Goal: Find specific fact: Find specific fact

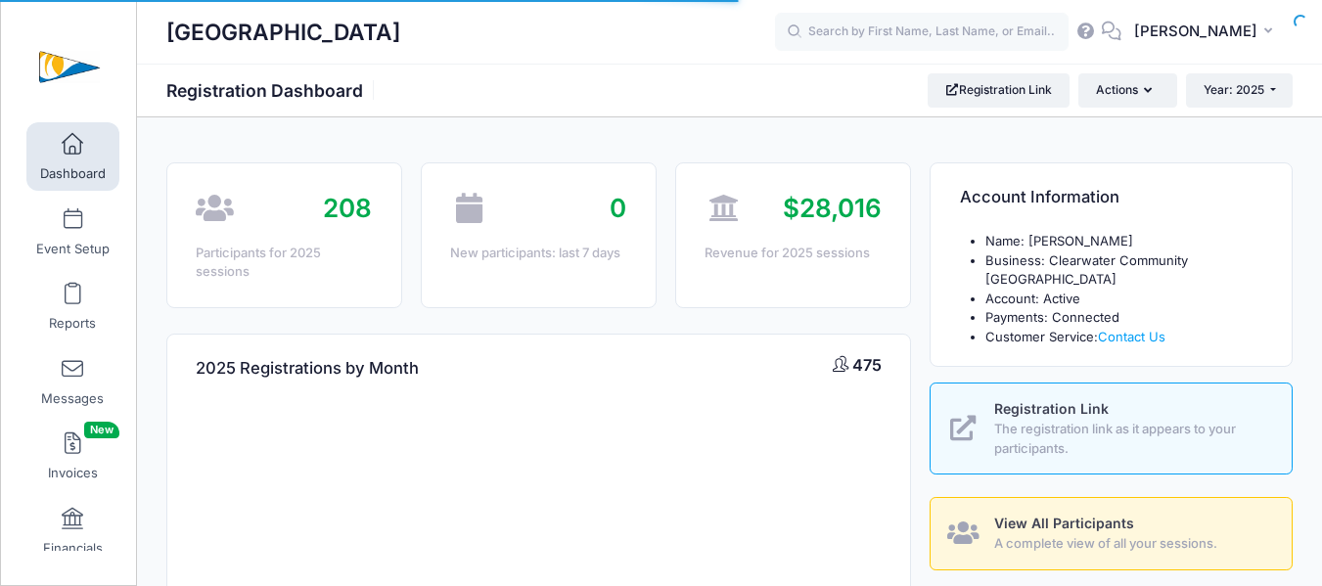
select select
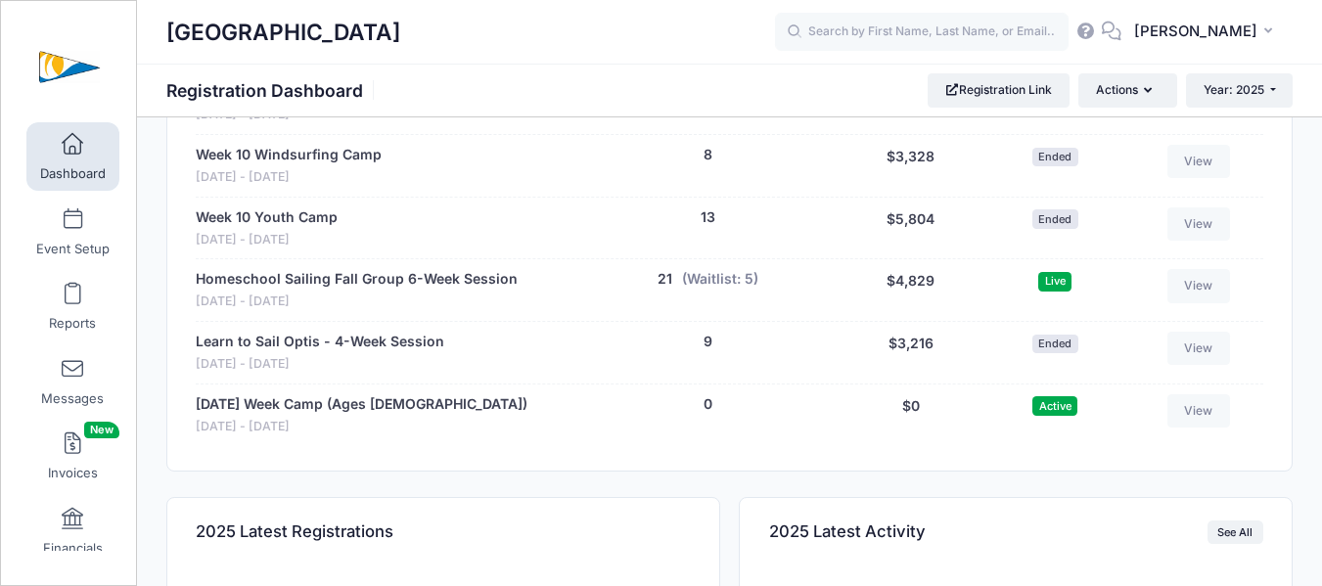
scroll to position [3917, 0]
click at [348, 347] on link "Learn to Sail Optis - 4-Week Session" at bounding box center [320, 343] width 249 height 21
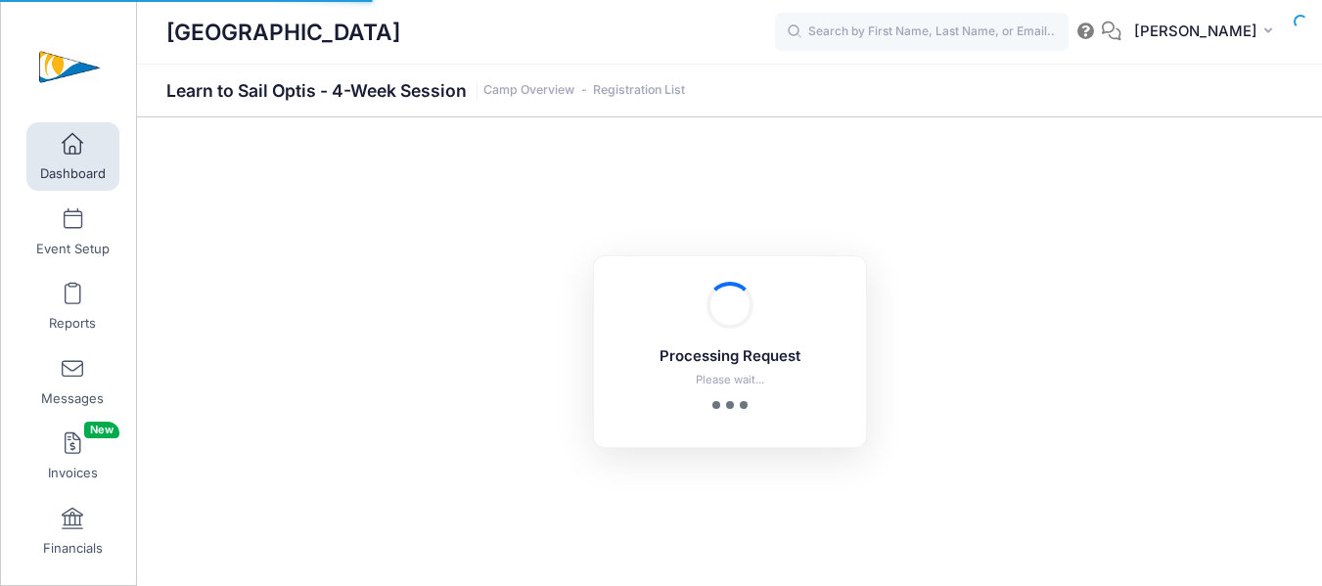
select select "10"
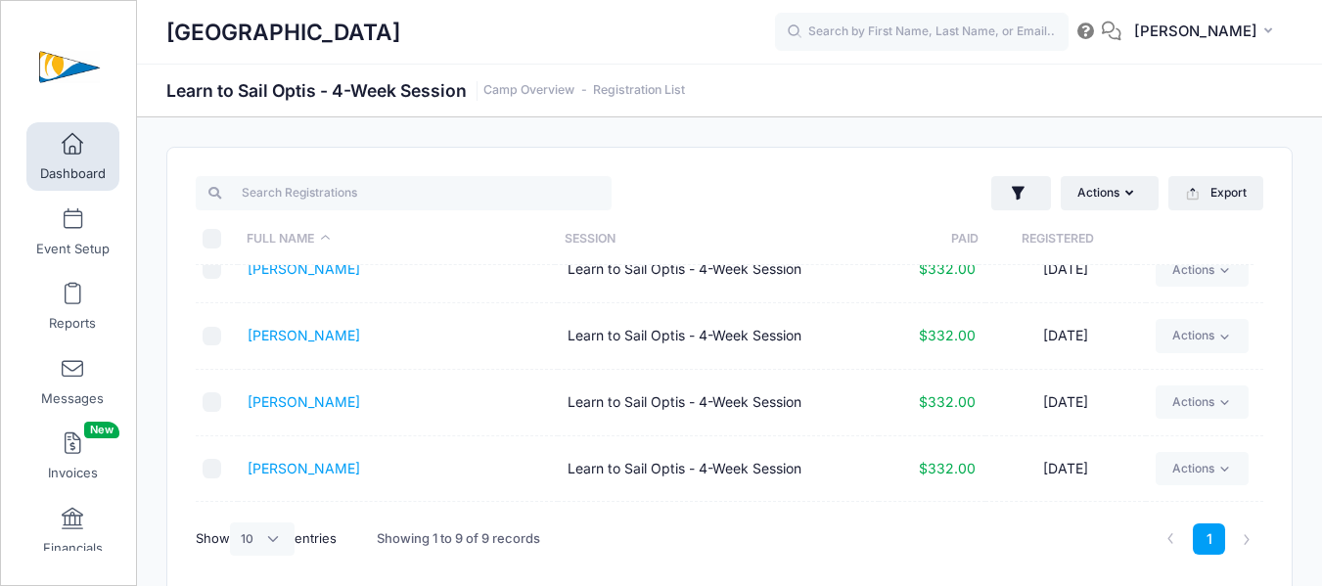
scroll to position [352, 0]
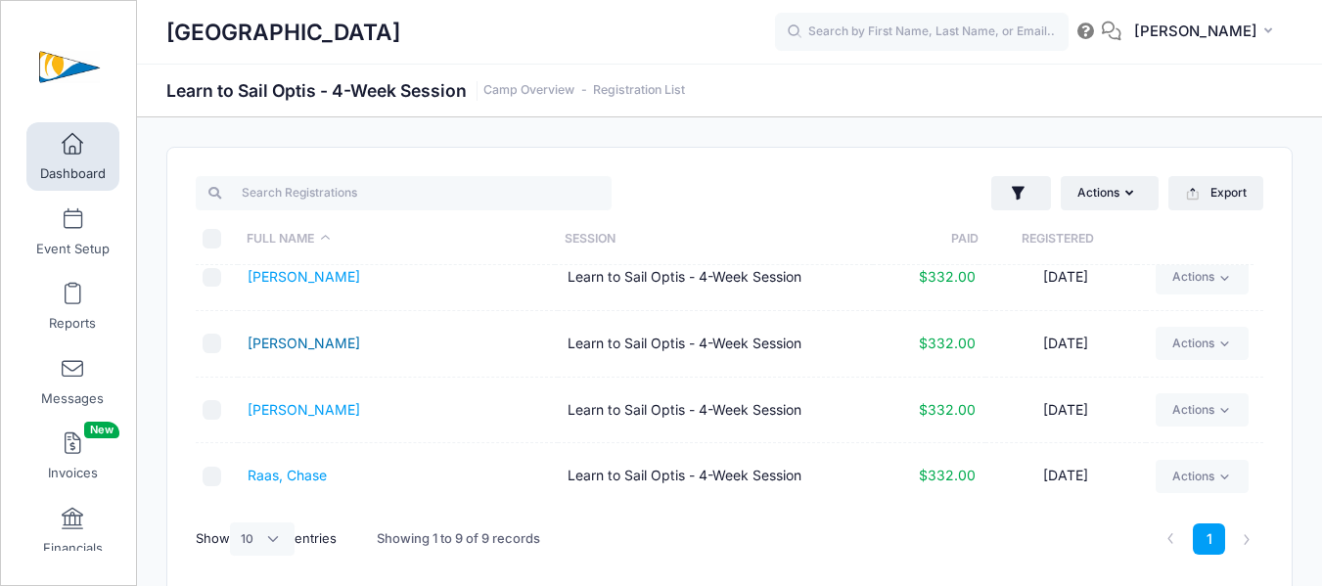
click at [312, 344] on link "[PERSON_NAME]" at bounding box center [304, 343] width 113 height 17
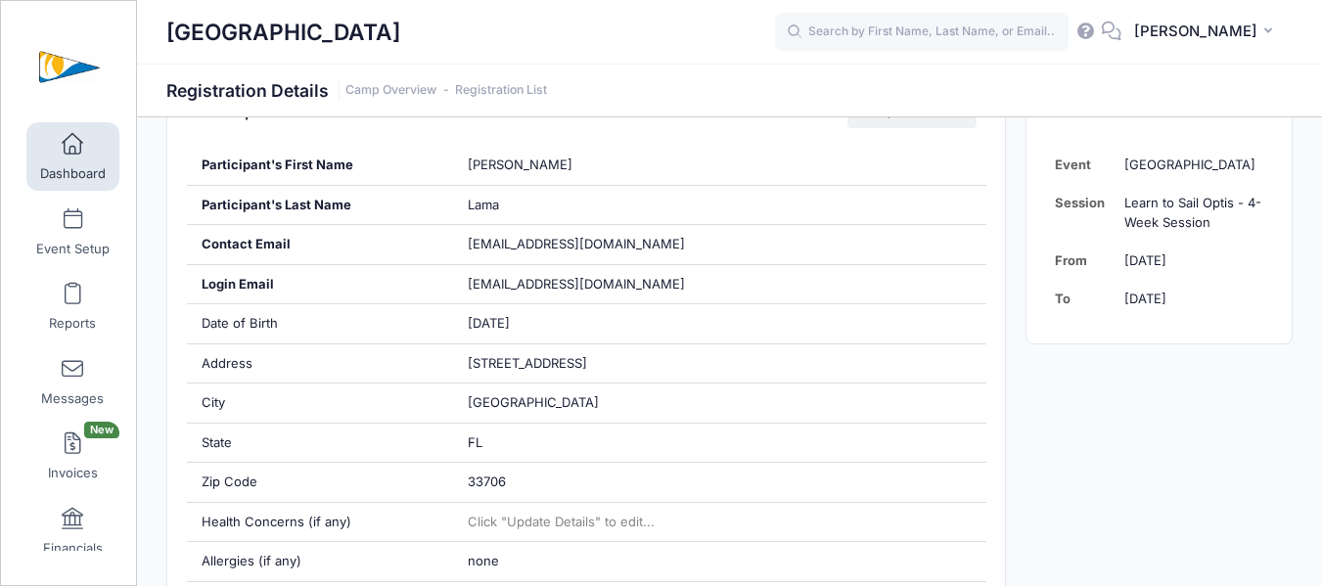
scroll to position [392, 0]
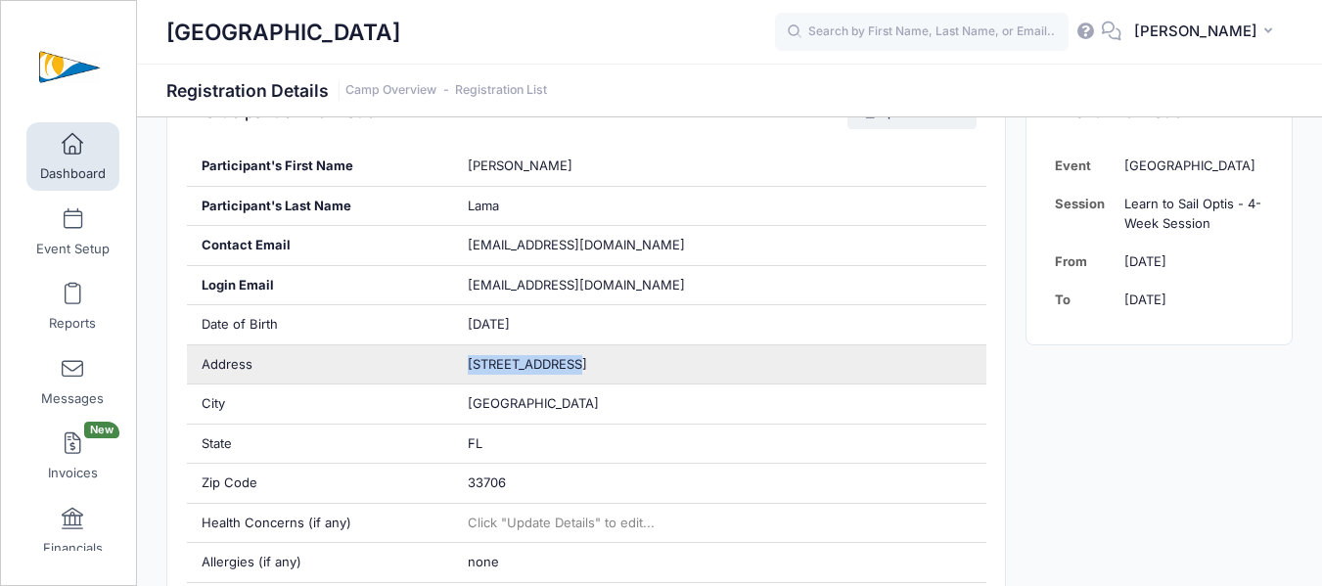
drag, startPoint x: 588, startPoint y: 359, endPoint x: 456, endPoint y: 361, distance: 132.2
click at [456, 361] on div "4135 HOLLAND DR" at bounding box center [719, 365] width 533 height 39
copy span "4135 HOLLAND DR"
